Goal: Go to known website: Go to known website

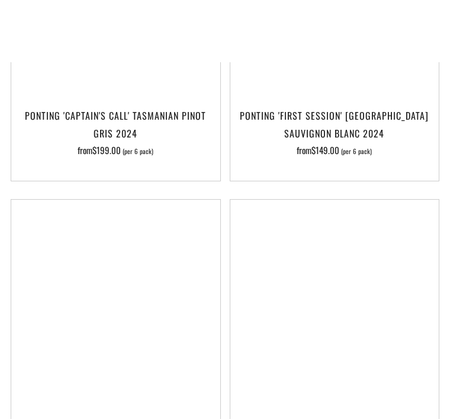
scroll to position [273, 0]
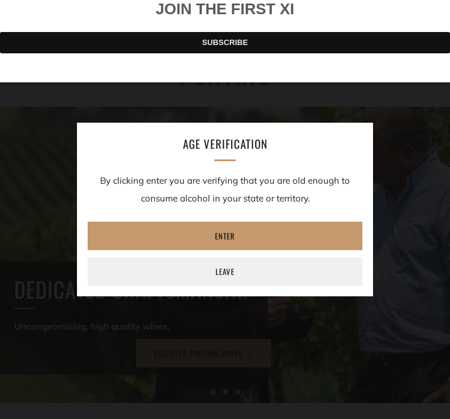
click at [431, 0] on div at bounding box center [225, 0] width 450 height 0
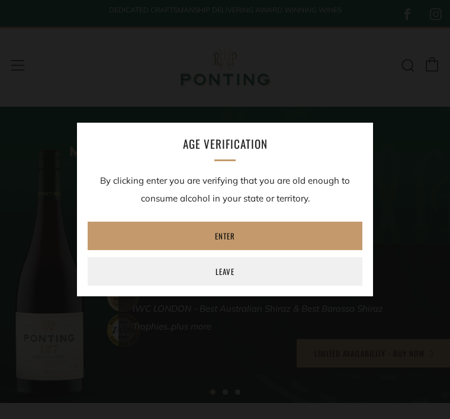
click at [136, 277] on link "Leave" at bounding box center [225, 271] width 275 height 28
click at [210, 278] on link "Leave" at bounding box center [225, 271] width 275 height 28
click at [133, 273] on link "Leave" at bounding box center [225, 271] width 275 height 28
